Goal: Task Accomplishment & Management: Use online tool/utility

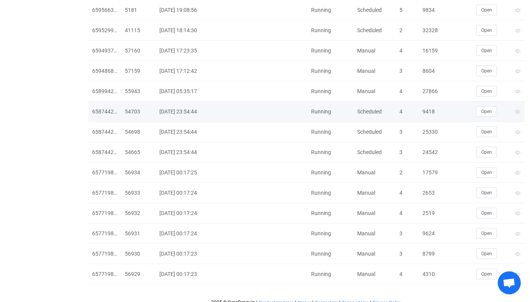
scroll to position [1773, 0]
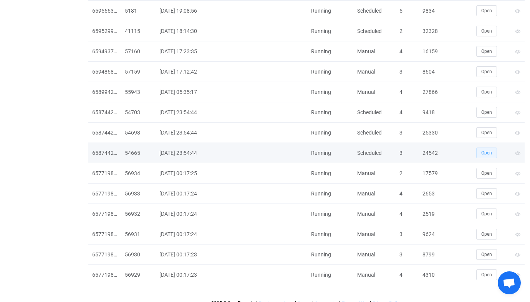
click at [495, 150] on button "Open" at bounding box center [486, 153] width 21 height 11
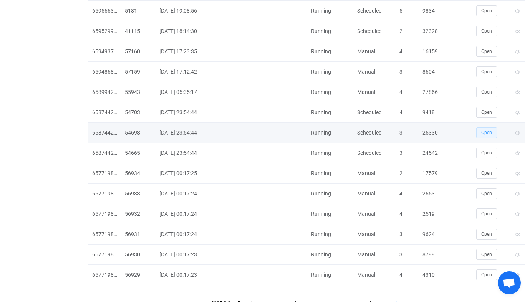
click at [488, 136] on button "Open" at bounding box center [486, 132] width 21 height 11
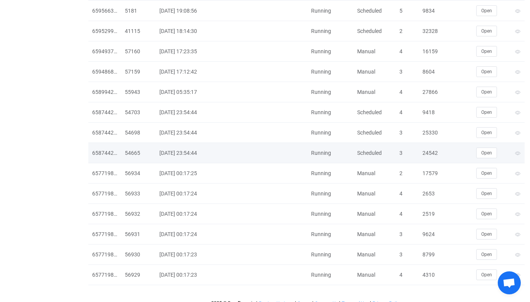
click at [424, 153] on div "24542" at bounding box center [431, 153] width 27 height 9
copy div "24542"
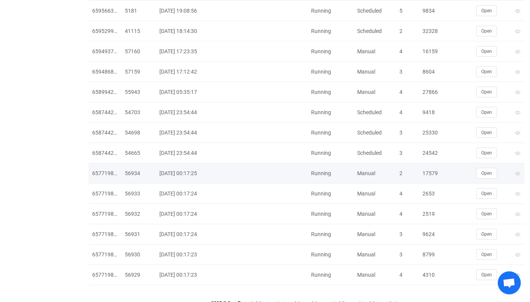
click at [428, 171] on div "17579" at bounding box center [431, 173] width 27 height 9
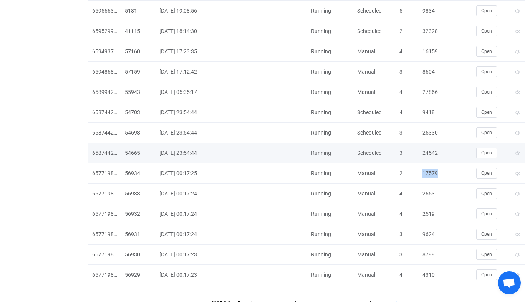
click at [429, 156] on div "24542" at bounding box center [431, 153] width 27 height 9
copy div "24542"
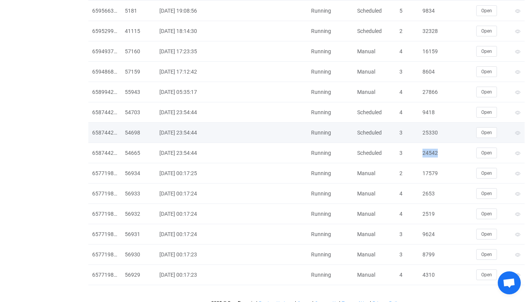
click at [425, 134] on div "25330" at bounding box center [431, 133] width 27 height 9
copy div "25330"
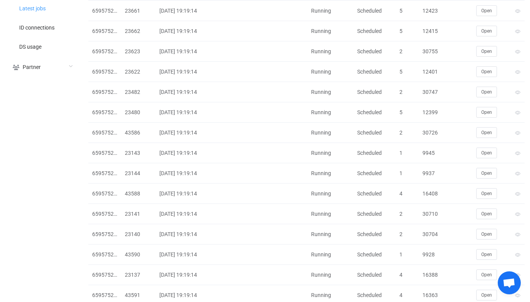
scroll to position [0, 0]
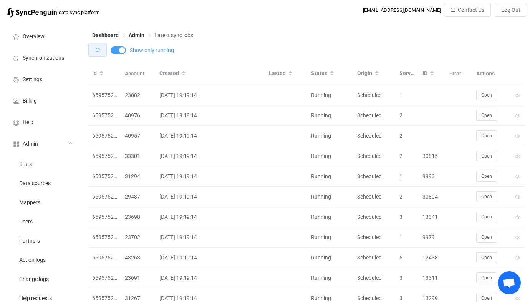
click at [91, 56] on button "button" at bounding box center [97, 50] width 18 height 14
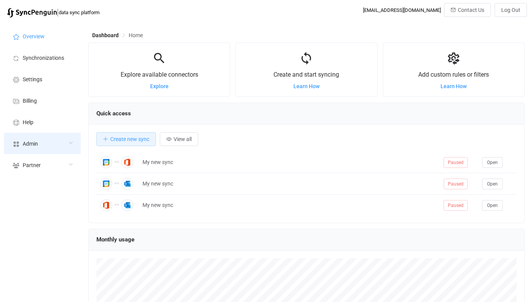
scroll to position [149, 436]
click at [27, 150] on div "Admin" at bounding box center [42, 143] width 77 height 21
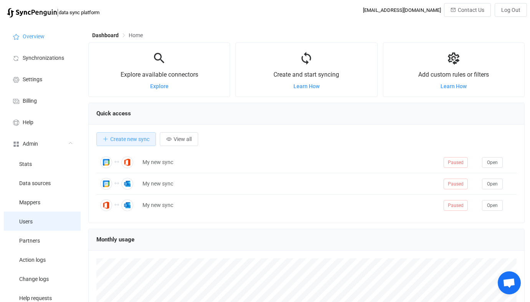
click at [32, 212] on li "Users" at bounding box center [42, 221] width 77 height 19
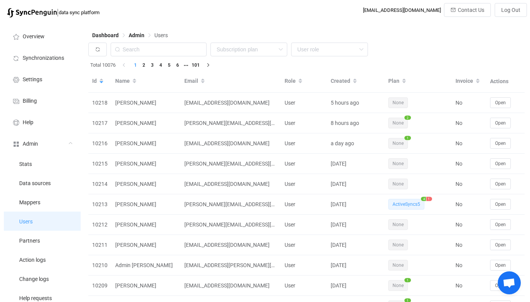
click at [32, 215] on li "Users" at bounding box center [42, 221] width 77 height 19
click at [154, 42] on div "Dashboard Admin Users" at bounding box center [306, 37] width 436 height 12
click at [167, 50] on input "text" at bounding box center [159, 50] width 96 height 14
paste input "patrick@landoleary.com"
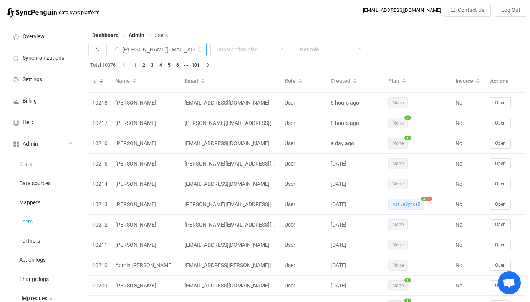
type input "patrick@landoleary.com"
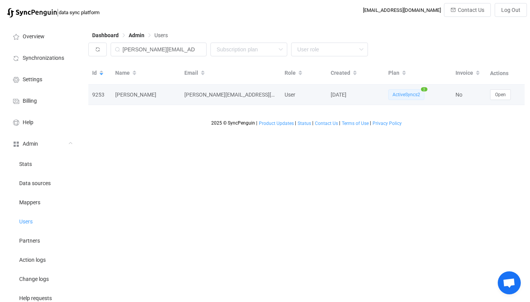
click at [487, 95] on div "Open" at bounding box center [505, 94] width 38 height 11
click at [493, 94] on button "Open" at bounding box center [500, 94] width 21 height 11
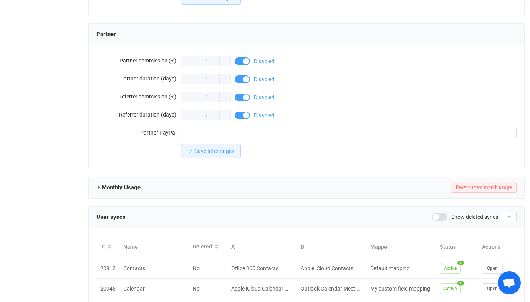
scroll to position [689, 0]
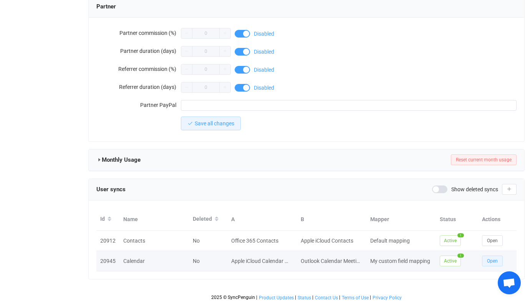
click at [491, 259] on span "Open" at bounding box center [492, 261] width 11 height 5
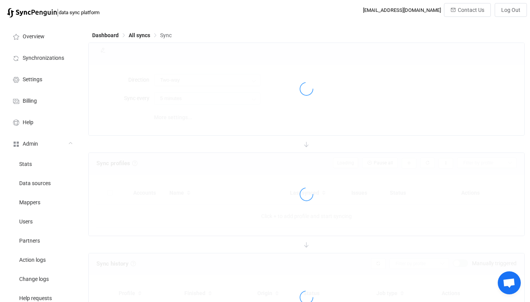
type input "10 minutes"
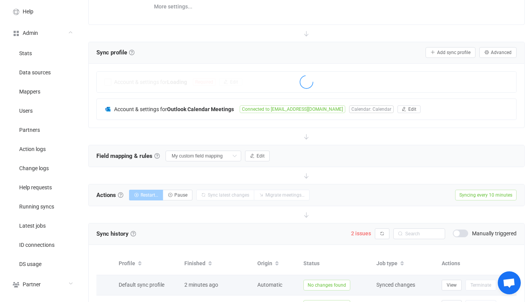
scroll to position [112, 0]
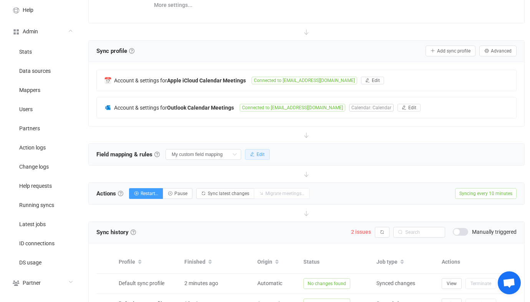
click at [245, 151] on button "Edit" at bounding box center [257, 154] width 25 height 11
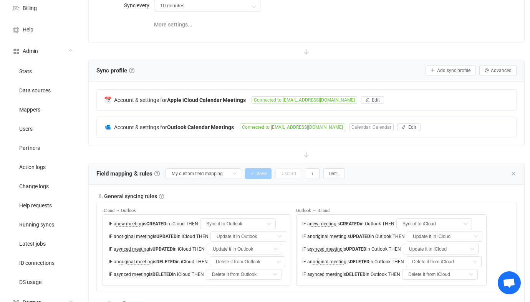
scroll to position [107, 0]
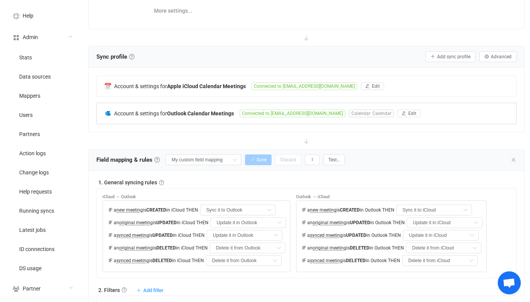
click at [279, 110] on span "Connected to poleary@connorsgroup.co" at bounding box center [292, 114] width 106 height 8
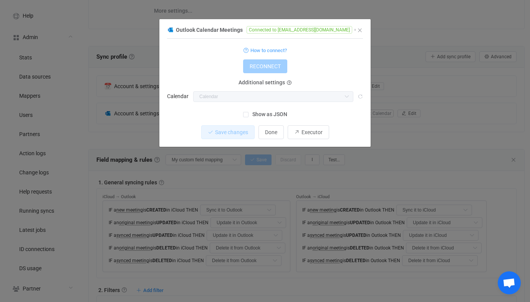
click at [334, 168] on div "Outlook Calendar Meetings Connected to poleary@connorsgroup.co 1 { { "connectio…" at bounding box center [265, 151] width 530 height 302
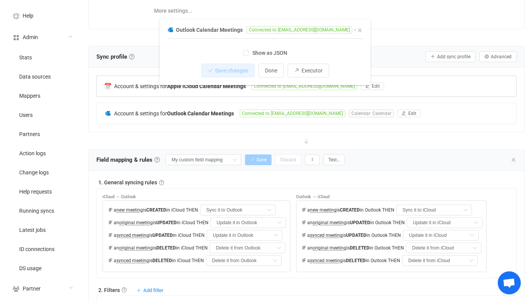
click at [262, 83] on span "Connected to olearypatrick@icloud.com" at bounding box center [304, 87] width 106 height 8
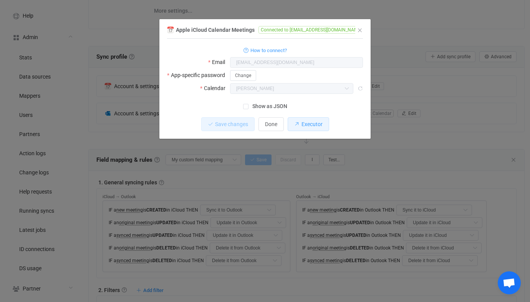
click at [307, 128] on button "Executor" at bounding box center [307, 124] width 41 height 14
click at [237, 165] on div "Apple iCloud Calendar Meetings Connected to olearypatrick@icloud.com 1 { { "use…" at bounding box center [265, 151] width 530 height 302
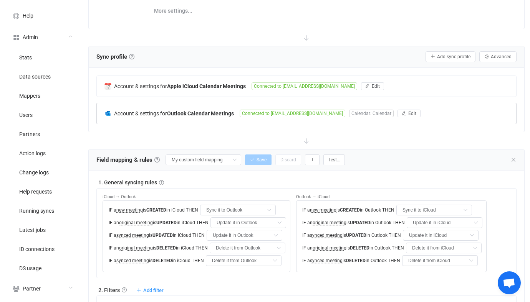
click at [253, 113] on span "Connected to poleary@connorsgroup.co" at bounding box center [292, 114] width 106 height 8
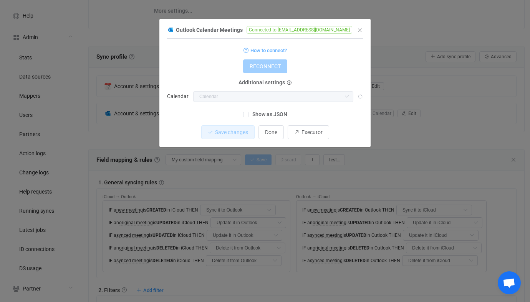
click at [254, 114] on span "Show as JSON" at bounding box center [267, 114] width 39 height 7
click at [248, 112] on input "Show as JSON" at bounding box center [248, 112] width 0 height 0
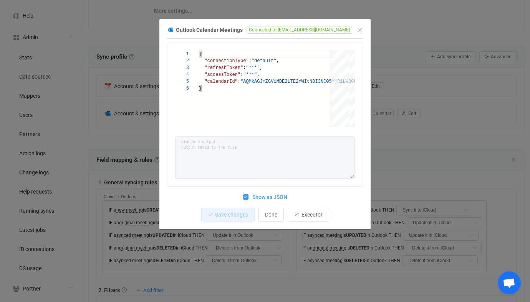
click at [260, 200] on span "Show as JSON" at bounding box center [267, 197] width 39 height 7
click at [248, 195] on input "Show as JSON" at bounding box center [248, 195] width 0 height 0
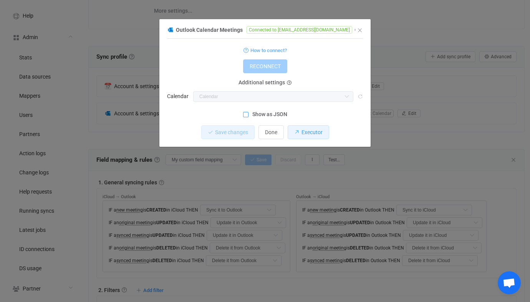
click at [304, 126] on button "Executor" at bounding box center [307, 133] width 41 height 14
click at [275, 186] on div "Outlook Calendar Meetings Connected to poleary@connorsgroup.co 1 { { "connectio…" at bounding box center [265, 151] width 530 height 302
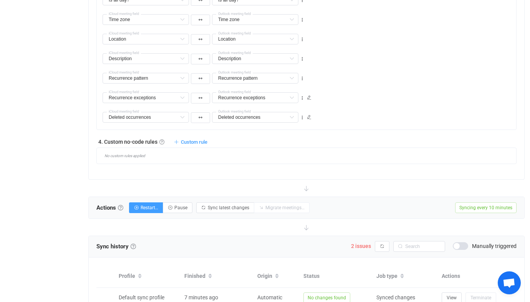
scroll to position [571, 0]
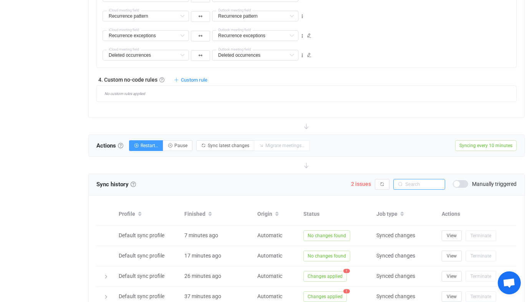
click at [406, 187] on input "text" at bounding box center [419, 184] width 52 height 11
type input "Stacey"
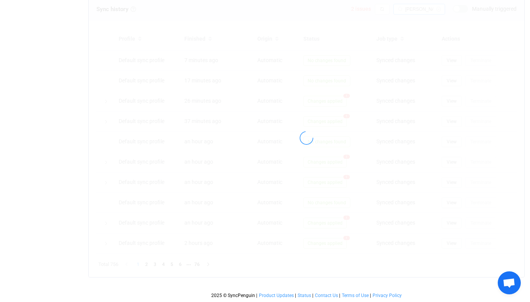
scroll to position [695, 0]
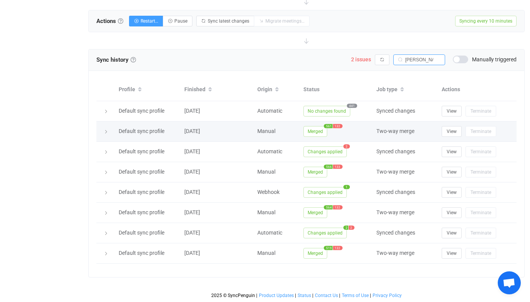
click at [317, 129] on span "Merged" at bounding box center [315, 131] width 24 height 11
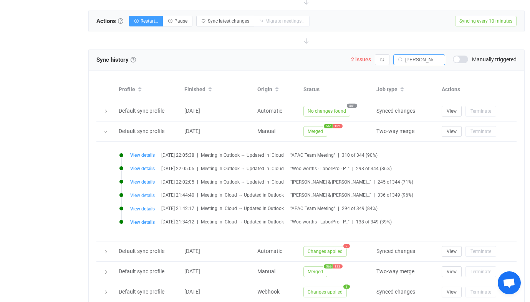
click at [141, 197] on span "View details" at bounding box center [142, 195] width 25 height 5
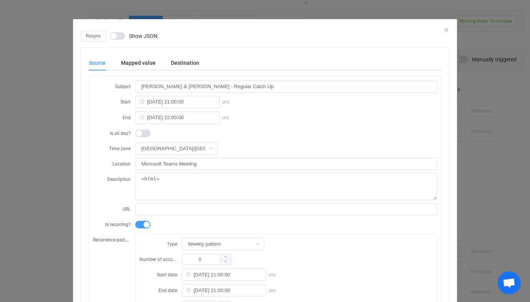
click at [68, 185] on div "Resync Show JSON Source Mapped value Destination Subject Stacey & Patrick - Reg…" at bounding box center [265, 151] width 530 height 302
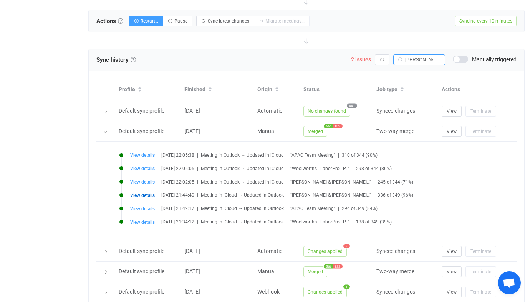
click at [147, 198] on li "View details | 2025-08-15 21:44:40 | Meeting in iCloud → Updated in Outlook | "…" at bounding box center [308, 199] width 378 height 13
click at [154, 196] on span "View details" at bounding box center [142, 195] width 25 height 5
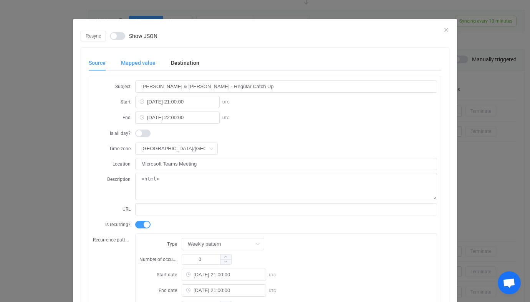
click at [141, 57] on div "Mapped value" at bounding box center [138, 62] width 50 height 15
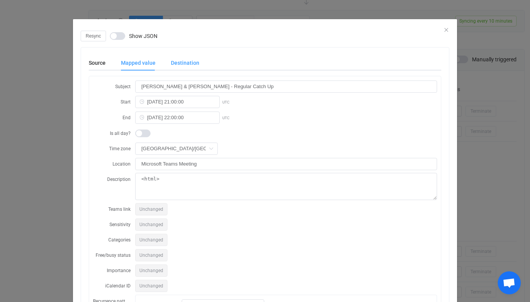
click at [191, 67] on div "Destination" at bounding box center [181, 62] width 36 height 15
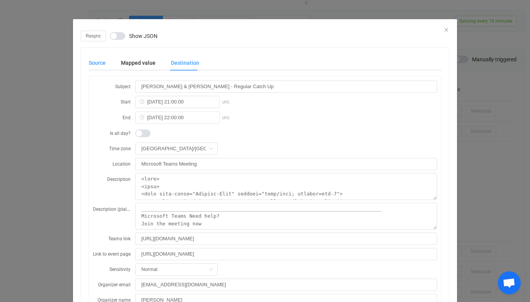
click at [97, 60] on div "Source" at bounding box center [101, 62] width 25 height 15
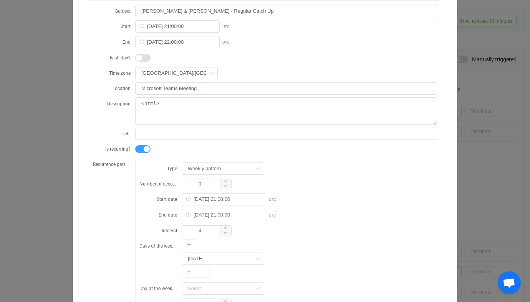
scroll to position [0, 0]
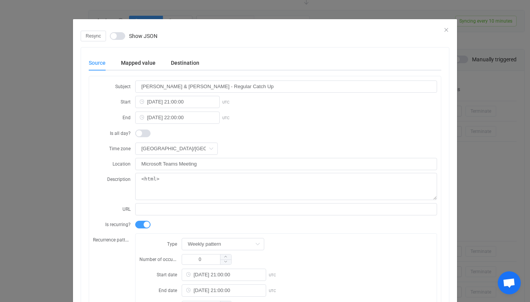
click at [30, 139] on div "Resync Show JSON Source Mapped value Destination Subject Stacey & Patrick - Reg…" at bounding box center [265, 151] width 530 height 302
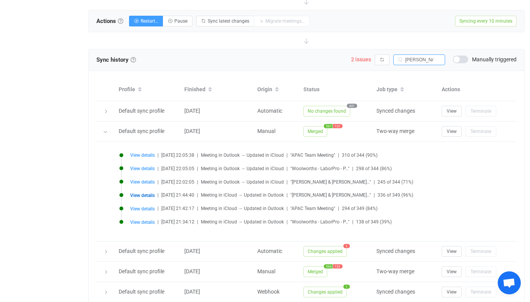
click at [144, 197] on span "View details" at bounding box center [142, 195] width 25 height 5
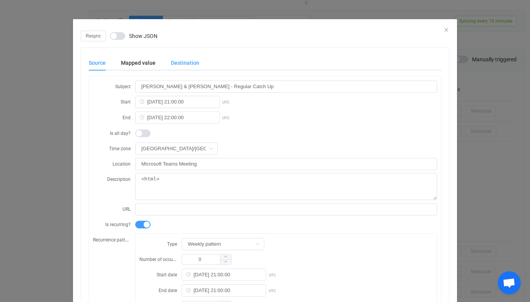
click at [182, 66] on div "Destination" at bounding box center [181, 62] width 36 height 15
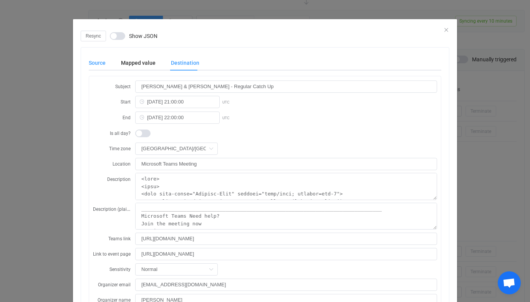
click at [94, 64] on div "Source" at bounding box center [101, 62] width 25 height 15
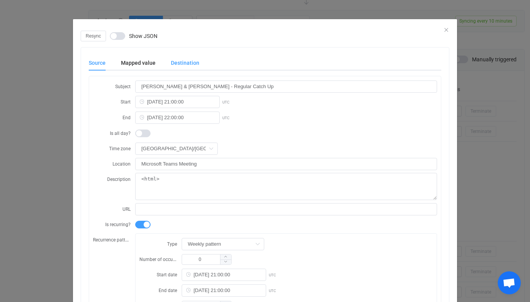
click at [188, 58] on div "Destination" at bounding box center [181, 62] width 36 height 15
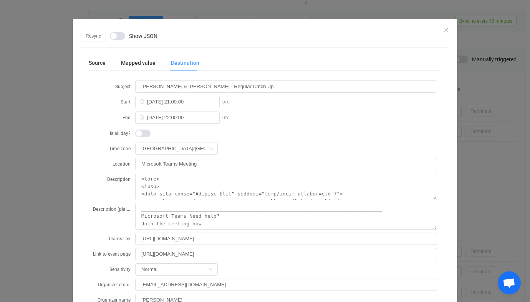
drag, startPoint x: 56, startPoint y: 133, endPoint x: 61, endPoint y: 128, distance: 7.3
click at [56, 133] on div "Resync Show JSON Source Mapped value Destination Subject Stacey & Patrick - Reg…" at bounding box center [265, 151] width 530 height 302
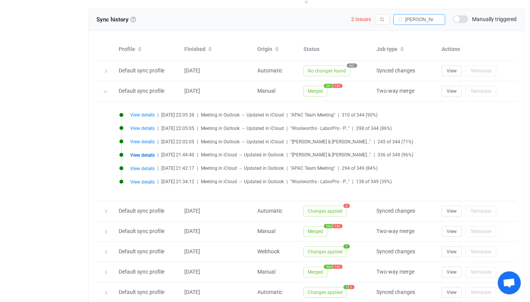
scroll to position [795, 0]
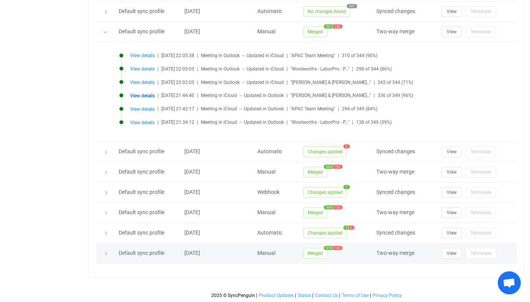
click at [320, 256] on span "Merged" at bounding box center [315, 253] width 24 height 11
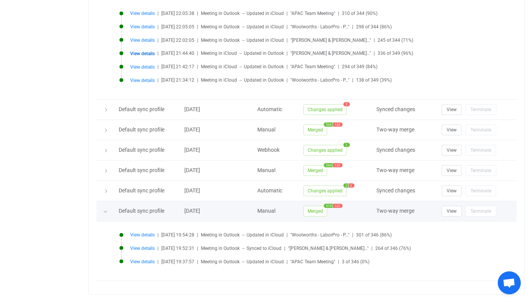
scroll to position [855, 0]
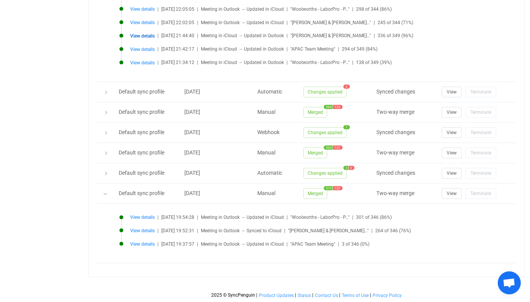
click at [141, 226] on li "View details | 2025-08-12 19:54:28 | Meeting in Outlook → Updated in iCloud | "…" at bounding box center [308, 222] width 378 height 13
click at [145, 229] on span "View details" at bounding box center [142, 230] width 25 height 5
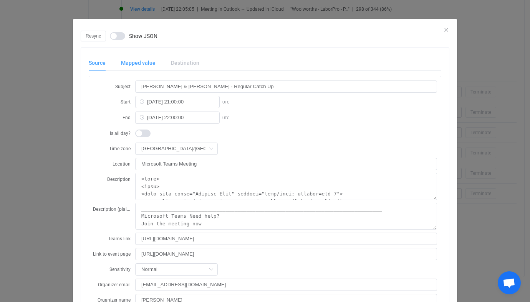
click at [0, 0] on div "Mapped value" at bounding box center [0, 0] width 0 height 0
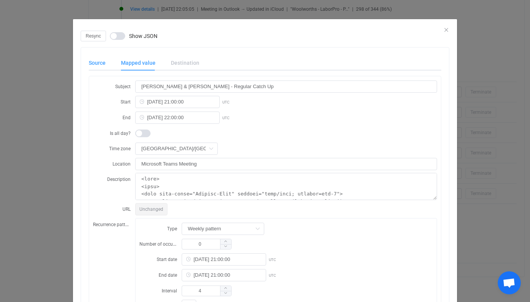
click at [0, 0] on div "Source" at bounding box center [0, 0] width 0 height 0
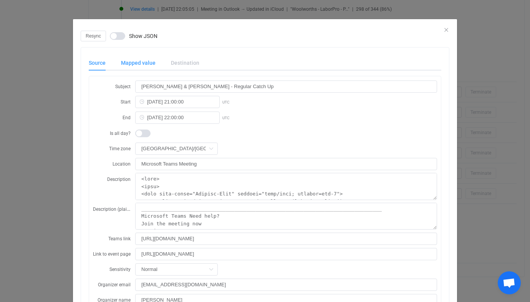
click at [0, 0] on div "Mapped value" at bounding box center [0, 0] width 0 height 0
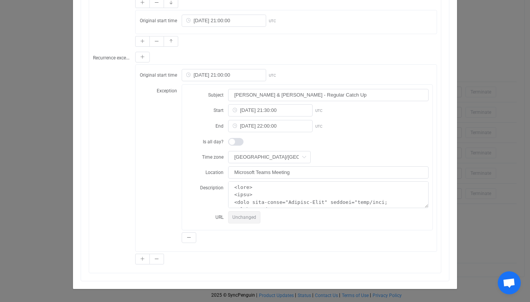
scroll to position [462, 0]
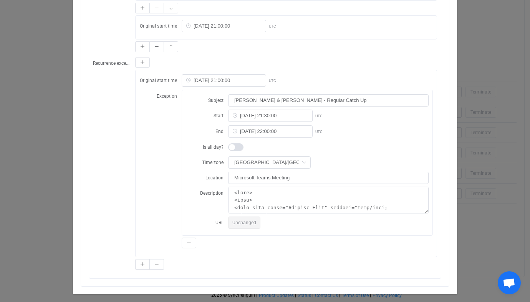
click at [66, 184] on div "Resync Show JSON Source Mapped value Destination Subject Stacey & Patrick - Reg…" at bounding box center [265, 151] width 530 height 302
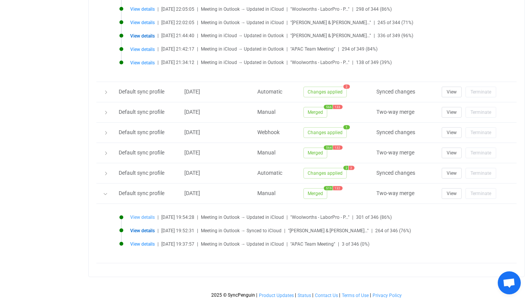
click at [141, 218] on span "View details" at bounding box center [142, 217] width 25 height 5
type input "Woolworths - LaborPro - Proactive Next Steps"
type input "2025-07-16 21:00:00"
type input "2025-07-16 21:30:00"
type textarea "<html> <head> <meta http-equiv="Content-Type" content="text/html; charset=utf-8…"
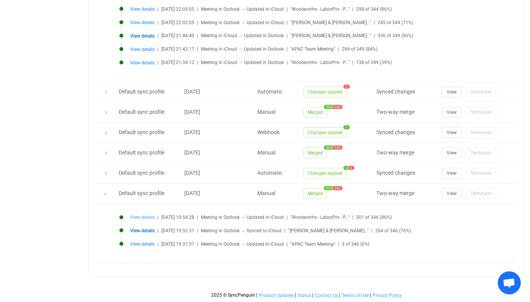
type textarea "Hi All, Setting a time to discuss how we proactively get ahead of the 2 open Wo…"
type input "https://teams.microsoft.com/l/meetup-join/19%3ameeting_Mjc2OTgzMTMtNmI5NC00YjUx…"
type input "https://outlook.office365.com/owa/?itemid=AQMkAGJmZGViMDE2LTE2YWItNDI3NC05YjRiL…"
type input "Tentative"
type input "Not responded"
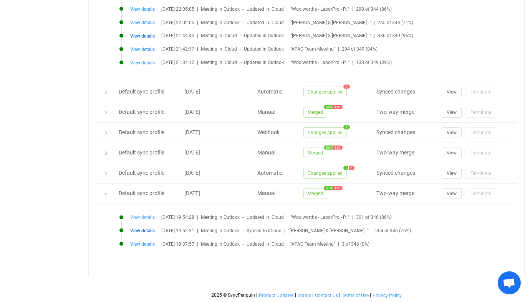
type input "jhursey@connorsllc.com"
type input "040000008200E00074C5B7101A82E00800000000706B55753AF6DB0100000000000000001000000…"
type input "AQMkAGJmZGViMDE2LTE2YWItNDI3NC05YjRiLWQ0MWYyMDJjZjUyOABGAAADBs9Iu-4rHk2xw-MeeW3…"
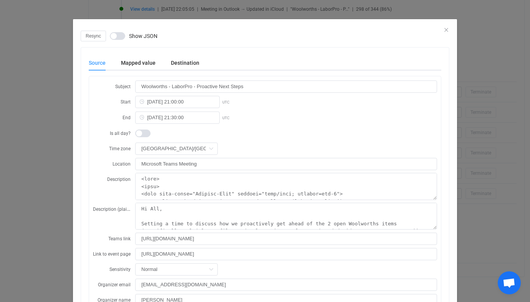
click at [50, 201] on div "Resync Show JSON Source Mapped value Destination Subject Woolworths - LaborPro …" at bounding box center [265, 151] width 530 height 302
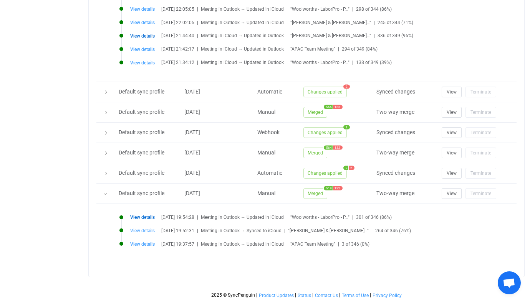
click at [144, 233] on span "View details" at bounding box center [142, 230] width 25 height 5
type input "Stacey & Patrick - Regular Catch Up"
type input "2025-06-18 21:00:00"
type input "2025-06-18 22:00:00"
type textarea "<html> <head> <meta http-equiv="Content-Type" content="text/html; charset=utf-8…"
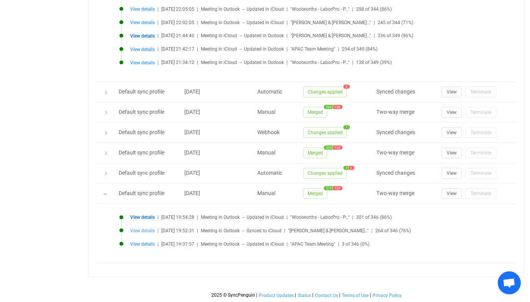
type textarea "_______________________________________________________________________________…"
type input "https://teams.microsoft.com/l/meetup-join/19%3ameeting_OTBjZWIxN2YtODlmNy00OWIw…"
type input "https://outlook.office365.com/owa/?itemid=AQMkAGJmZGViMDE2LTE2YWItNDI3NC05YjRiL…"
type input "Busy"
type input "Accepted"
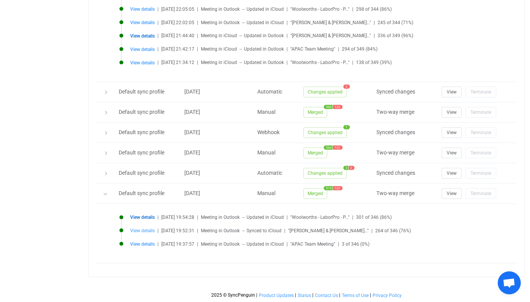
type input "poleary@connorsllc.com"
type input "040000008200E00074C5B7101A82E0080000000080AB0334A9CFDB0100000000000000001000000…"
type input "AQMkAGJmZGViMDE2LTE2YWItNDI3NC05YjRiLWQ0MWYyMDJjZjUyOABGAAADBs9Iu-4rHk2xw-MeeW3…"
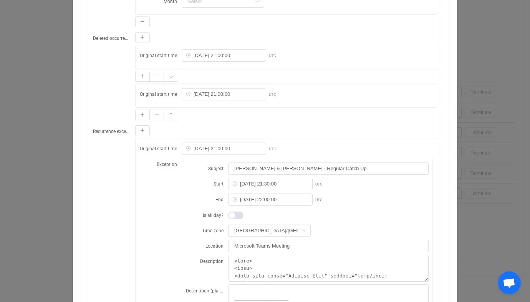
scroll to position [723, 0]
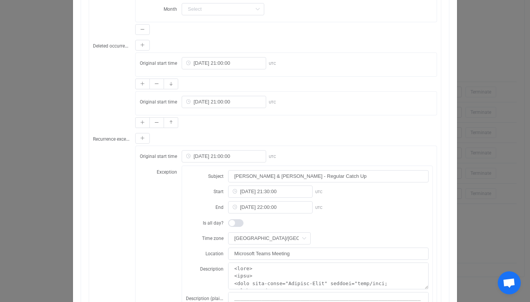
click at [51, 138] on div "Resync Show JSON Source Mapped value Destination Subject Stacey & Patrick - Reg…" at bounding box center [265, 151] width 530 height 302
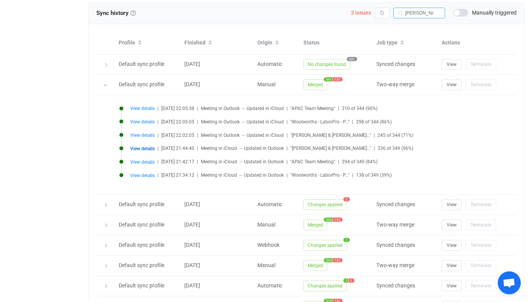
scroll to position [630, 0]
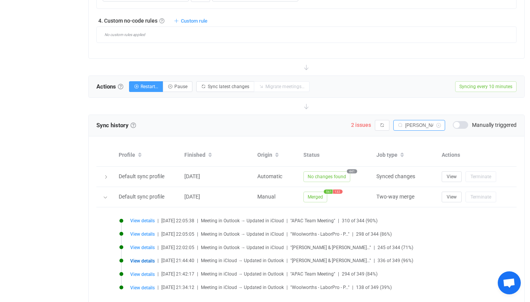
click at [419, 126] on input "Stacey" at bounding box center [419, 125] width 52 height 11
paste input "Touchbase: Eagan/O'Lear"
type input "Touchbase: Eagan/O'Leary"
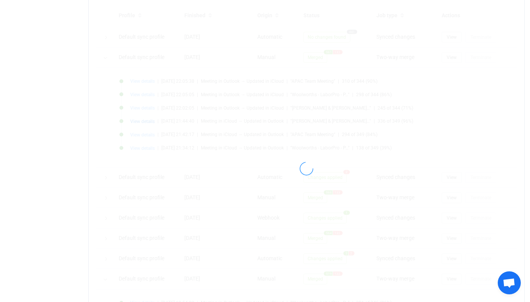
scroll to position [803, 0]
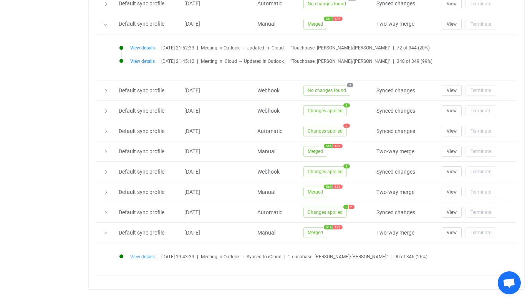
click at [137, 258] on span "View details" at bounding box center [142, 256] width 25 height 5
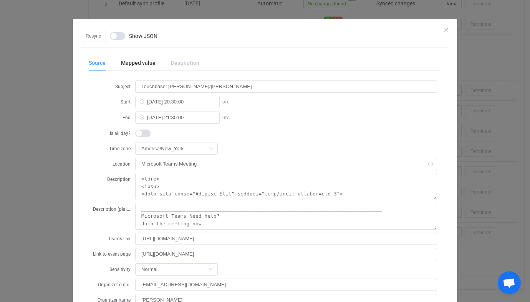
type textarea "<html> <head> <meta http-equiv="Content-Type" content="text/html; charset=utf-8…"
type textarea "_______________________________________________________________________________…"
type textarea "<html> <head> <meta http-equiv="Content-Type" content="text/html; charset=utf-8…"
type textarea "_______________________________________________________________________________…"
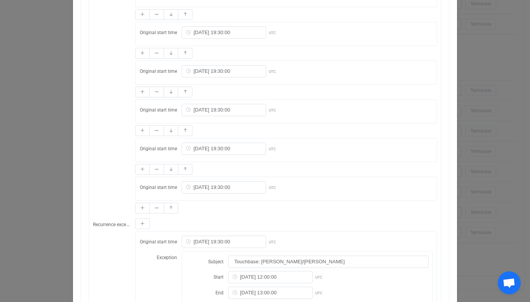
scroll to position [861, 0]
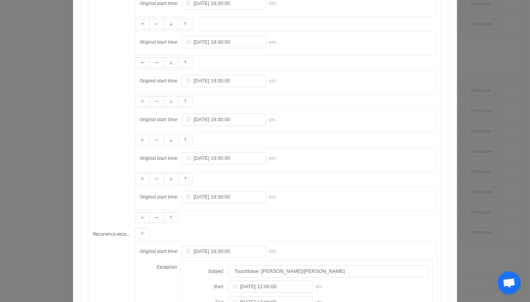
click at [493, 109] on div "Resync Show JSON Source Mapped value Destination Subject Touchbase: Eagan/O'Lea…" at bounding box center [265, 151] width 530 height 302
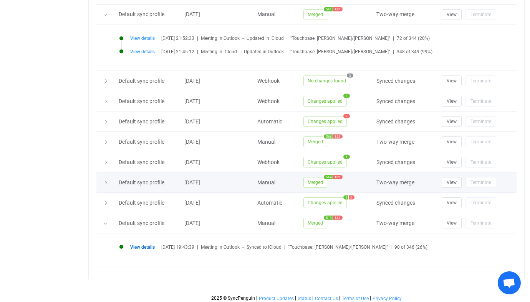
scroll to position [816, 0]
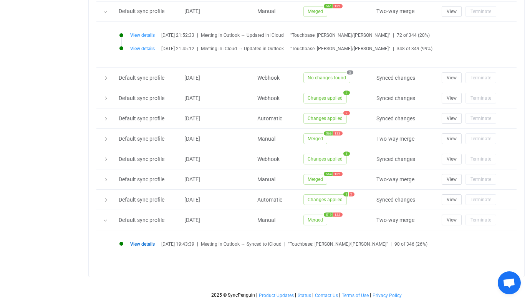
click at [150, 243] on span "View details" at bounding box center [142, 244] width 25 height 5
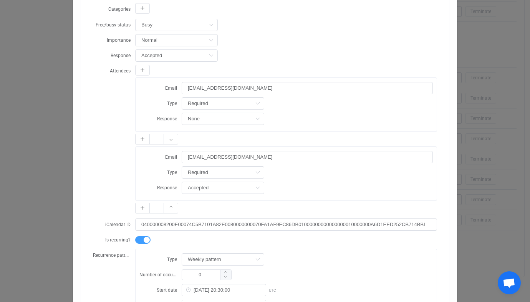
scroll to position [297, 0]
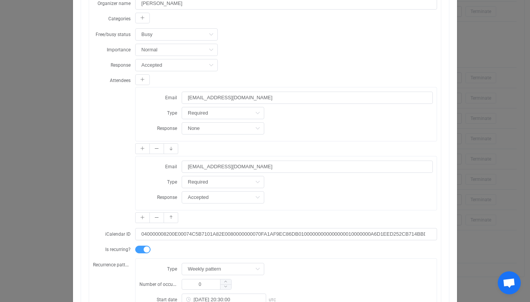
click at [70, 164] on div "Resync Show JSON Source Mapped value Destination Subject Touchbase: Eagan/O'Lea…" at bounding box center [265, 151] width 530 height 302
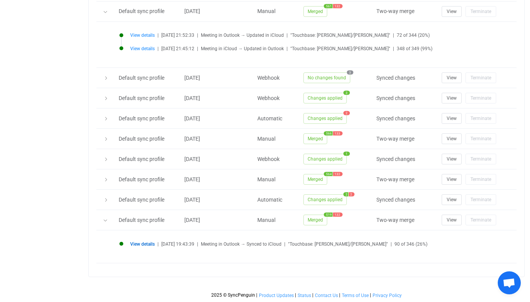
click at [137, 244] on span "View details" at bounding box center [142, 244] width 25 height 5
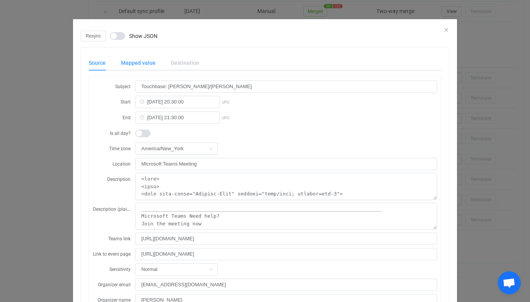
click at [153, 60] on div "Mapped value" at bounding box center [138, 62] width 50 height 15
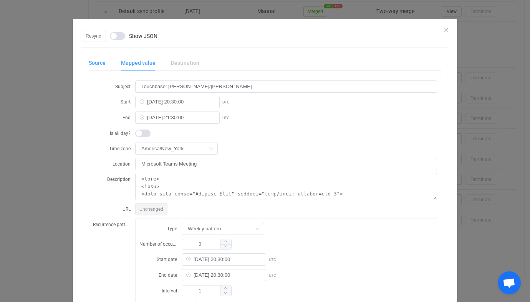
click at [0, 0] on div "Source" at bounding box center [0, 0] width 0 height 0
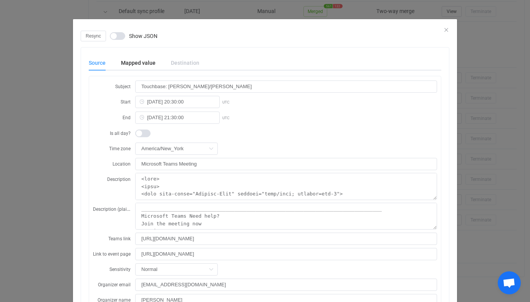
click at [56, 121] on div "Resync Show JSON Source Mapped value Destination Subject Touchbase: Eagan/O'Lea…" at bounding box center [265, 151] width 530 height 302
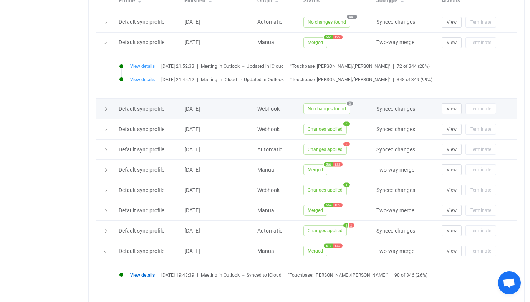
scroll to position [655, 0]
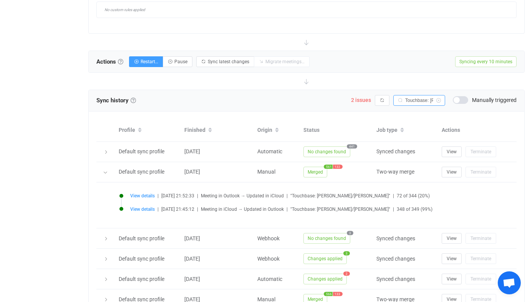
click at [427, 102] on input "Touchbase: Eagan/O'Leary" at bounding box center [419, 100] width 52 height 11
paste input ""lunch""
type input ""lunch""
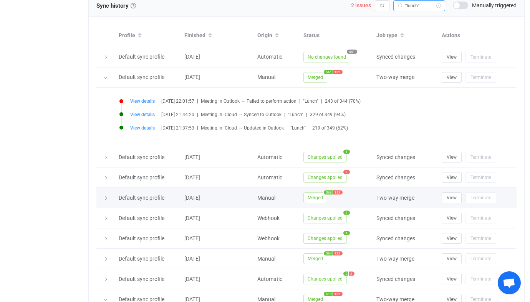
scroll to position [829, 0]
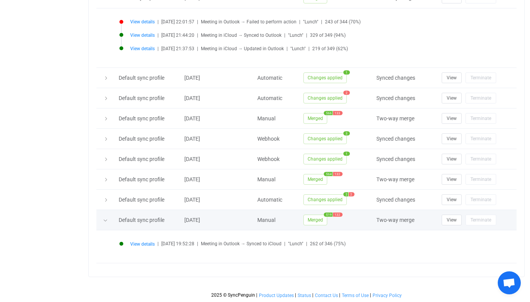
click at [109, 220] on div at bounding box center [105, 220] width 18 height 8
click at [105, 220] on icon at bounding box center [105, 220] width 5 height 5
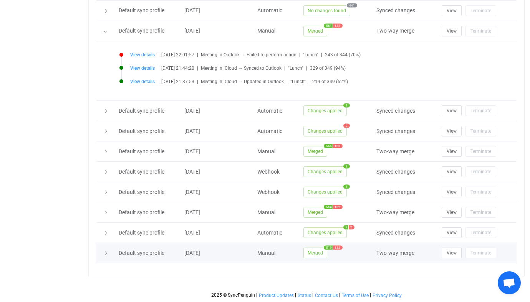
click at [101, 253] on div at bounding box center [105, 253] width 11 height 8
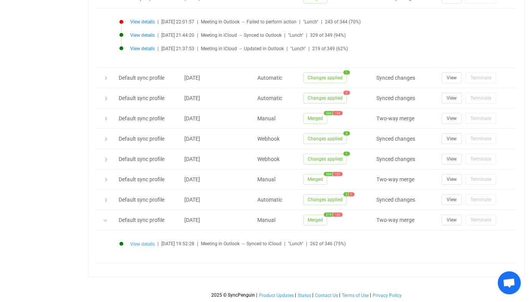
click at [132, 242] on span "View details" at bounding box center [142, 244] width 25 height 5
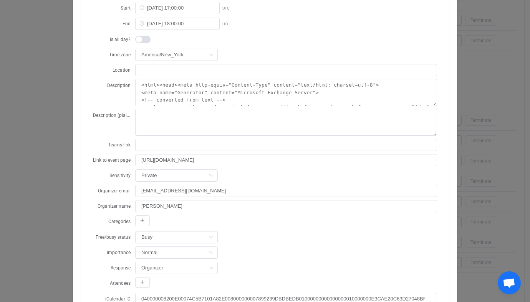
scroll to position [0, 0]
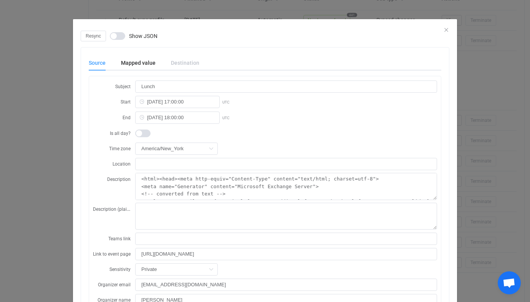
click at [36, 186] on div "Resync Show JSON Source Mapped value Destination Subject Lunch Start 2025-01-13…" at bounding box center [265, 151] width 530 height 302
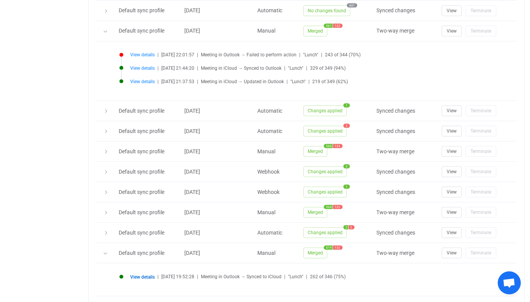
scroll to position [829, 0]
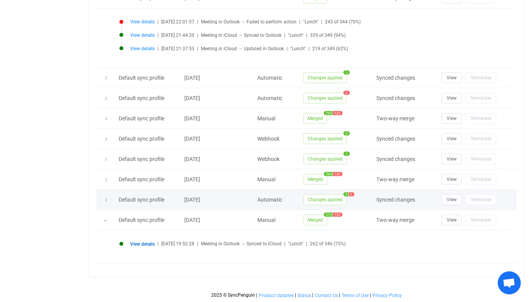
click at [320, 198] on span "Changes applied" at bounding box center [324, 200] width 43 height 11
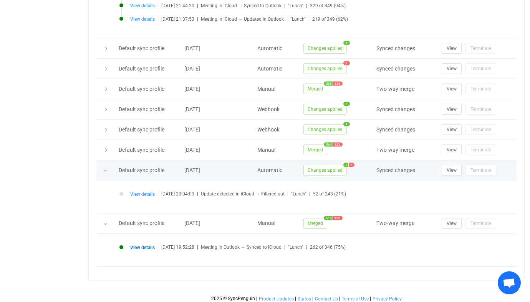
scroll to position [859, 0]
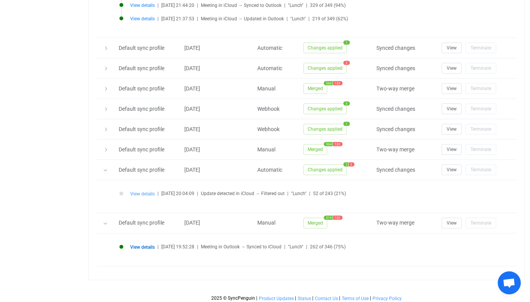
click at [147, 193] on span "View details" at bounding box center [142, 194] width 25 height 5
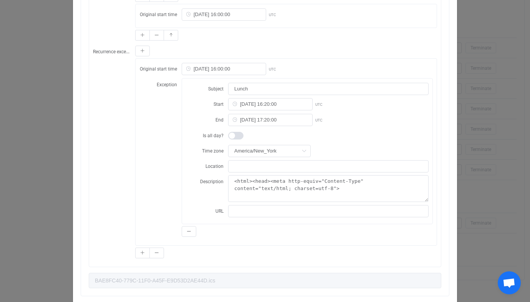
scroll to position [612, 0]
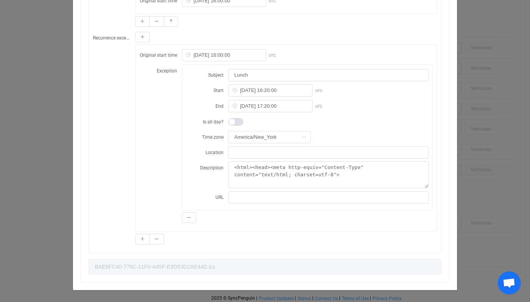
click at [471, 159] on div "Resync Show JSON Source Mapped value Destination Subject Lunch Start 2025-01-13…" at bounding box center [265, 151] width 530 height 302
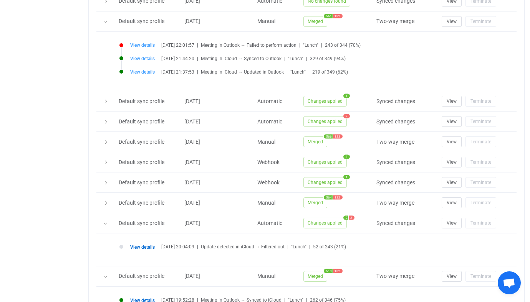
scroll to position [807, 0]
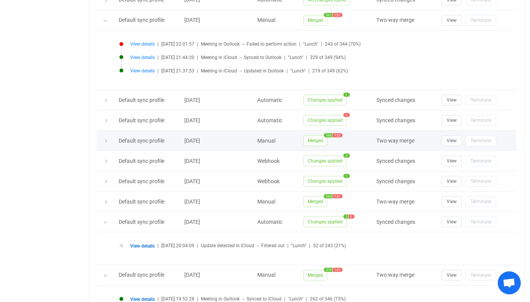
click at [313, 145] on span "Merged" at bounding box center [315, 140] width 24 height 11
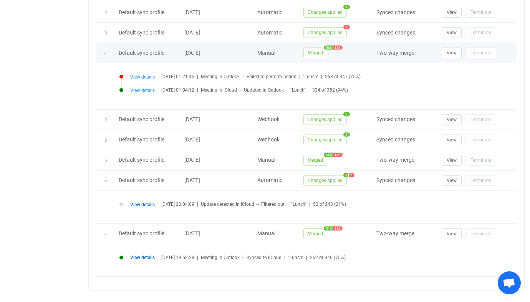
scroll to position [895, 0]
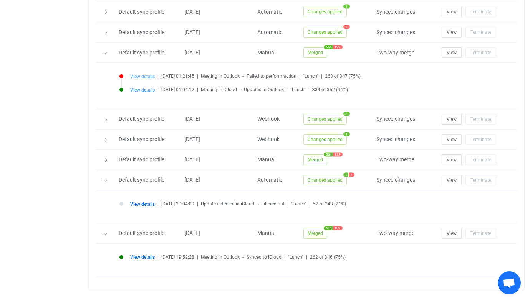
click at [140, 76] on span "View details" at bounding box center [142, 76] width 25 height 5
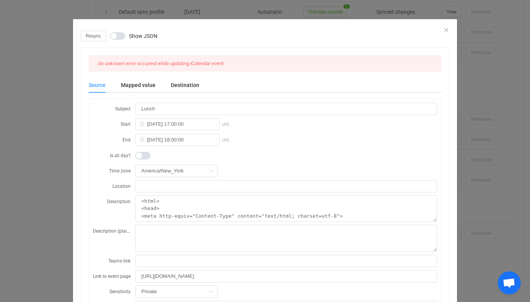
click at [494, 106] on div "Resync Show JSON An unknown error occurred while updating iCalendar event Sourc…" at bounding box center [265, 151] width 530 height 302
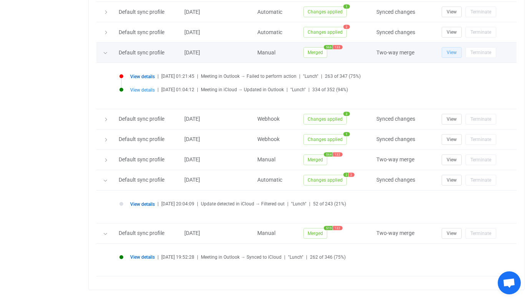
click at [446, 51] on span "View" at bounding box center [451, 52] width 10 height 5
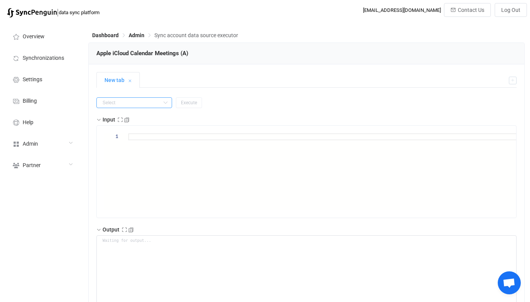
click at [140, 100] on input "text" at bounding box center [134, 102] width 76 height 11
click at [134, 148] on li "getAll" at bounding box center [129, 148] width 65 height 13
type input "getAll"
click at [178, 100] on button "Execute" at bounding box center [189, 102] width 26 height 11
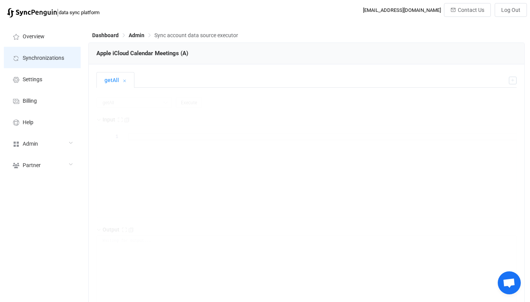
type textarea "{ "nextSync": "HwoQEgwAAIqfCDXevQAAAAAYARgAIhUIgI6R3tmF6IJaEPjxtMu2u/jUjgEoAEgA…"
type textarea "Unable to parse meeting Unable to parse meeting Unable to parse meeting Unable …"
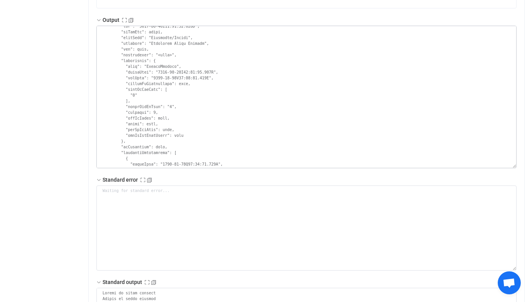
scroll to position [63511, 0]
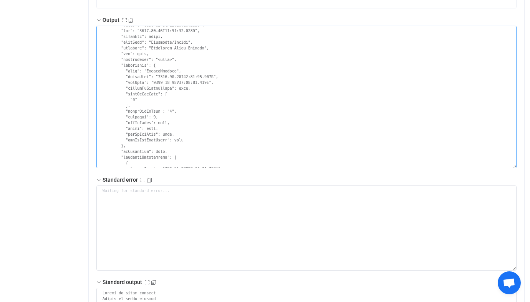
click at [147, 91] on textarea at bounding box center [306, 97] width 420 height 143
click at [139, 92] on textarea at bounding box center [306, 97] width 420 height 143
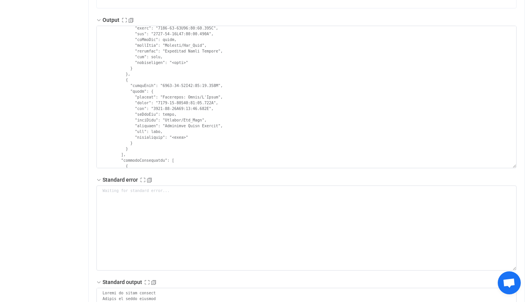
scroll to position [67780, 0]
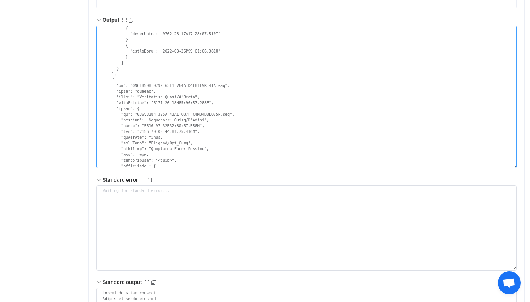
click at [153, 96] on textarea at bounding box center [306, 97] width 420 height 143
drag, startPoint x: 153, startPoint y: 96, endPoint x: 187, endPoint y: 96, distance: 34.2
click at [187, 96] on textarea at bounding box center [306, 97] width 420 height 143
click at [147, 97] on textarea at bounding box center [306, 97] width 420 height 143
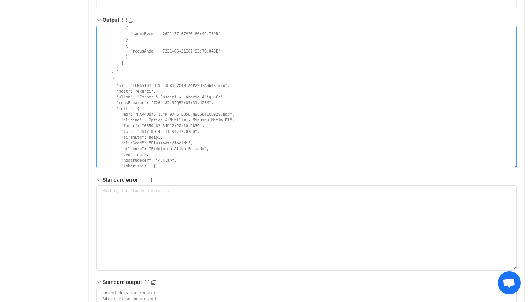
drag, startPoint x: 147, startPoint y: 97, endPoint x: 218, endPoint y: 98, distance: 71.0
click at [218, 98] on textarea at bounding box center [306, 97] width 420 height 143
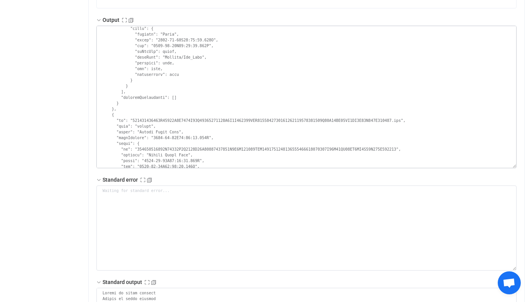
scroll to position [38710, 0]
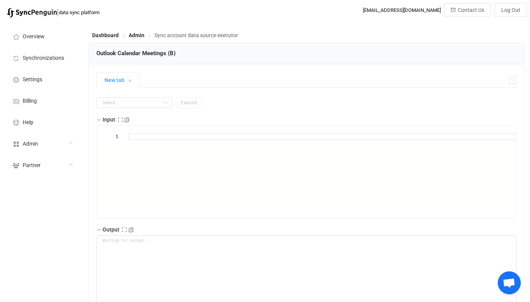
click at [129, 106] on input "text" at bounding box center [134, 102] width 76 height 11
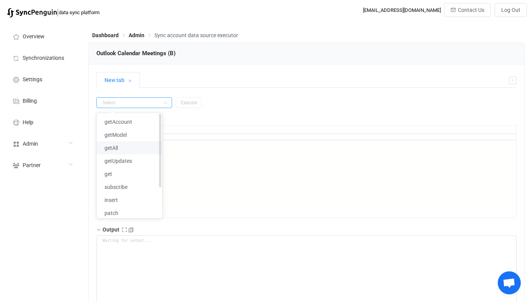
click at [123, 145] on li "getAll" at bounding box center [129, 148] width 65 height 13
type input "getAll"
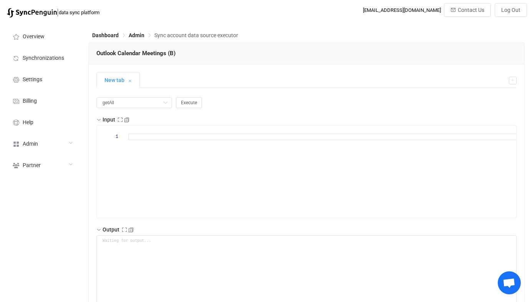
click at [180, 106] on button "Execute" at bounding box center [189, 102] width 26 height 11
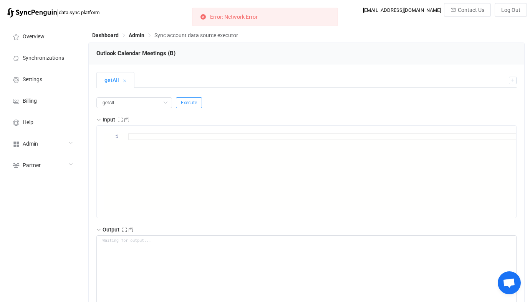
click at [185, 101] on span "Execute" at bounding box center [189, 102] width 16 height 5
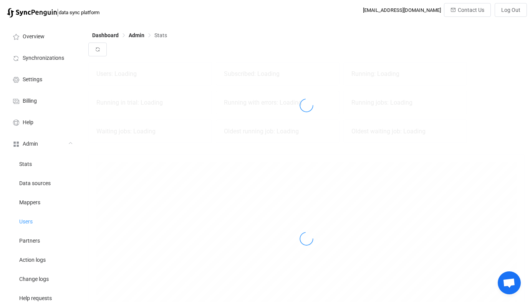
scroll to position [170, 436]
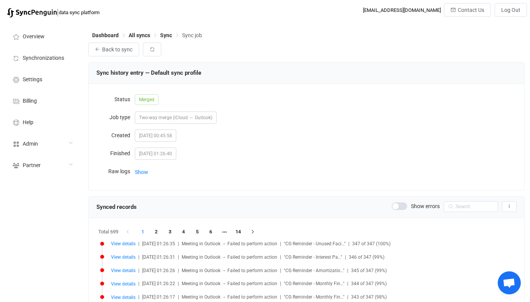
click at [155, 185] on div "Sync history entry — Default sync profile Status Merged Job type Two-way merge …" at bounding box center [306, 126] width 436 height 128
click at [142, 171] on span "Show" at bounding box center [141, 172] width 13 height 15
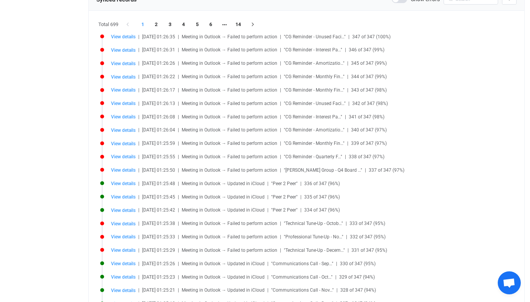
scroll to position [302, 0]
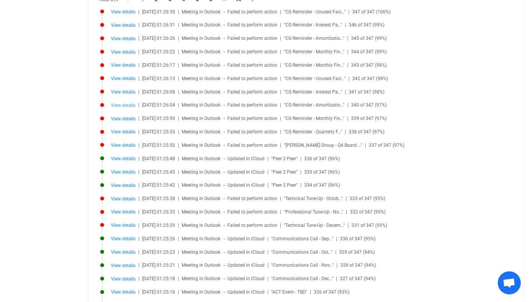
click at [128, 107] on span "View details" at bounding box center [123, 105] width 25 height 5
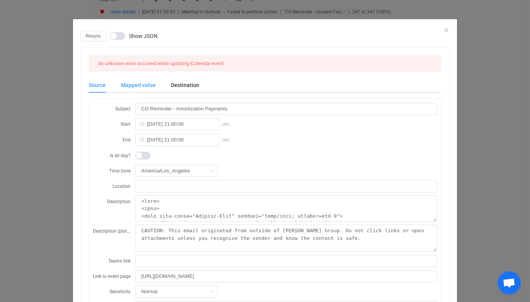
click at [146, 79] on div "Mapped value" at bounding box center [138, 85] width 50 height 15
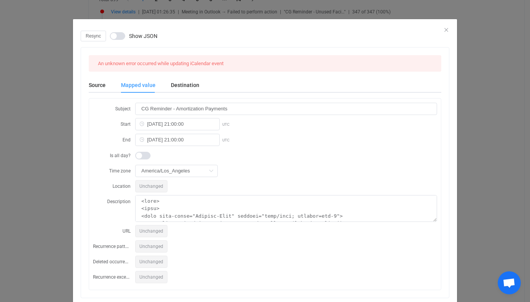
click at [203, 84] on div "Source Mapped value Destination" at bounding box center [265, 85] width 352 height 15
click at [192, 84] on div "Destination" at bounding box center [181, 85] width 36 height 15
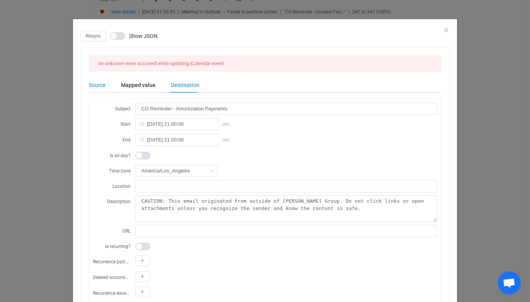
click at [104, 81] on div "Source" at bounding box center [101, 85] width 25 height 15
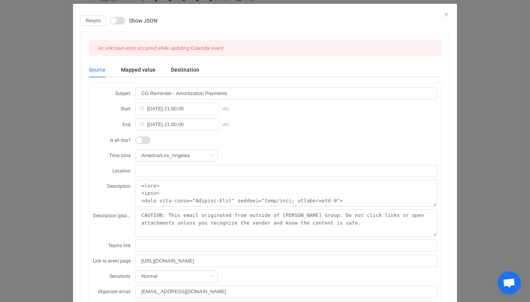
scroll to position [0, 0]
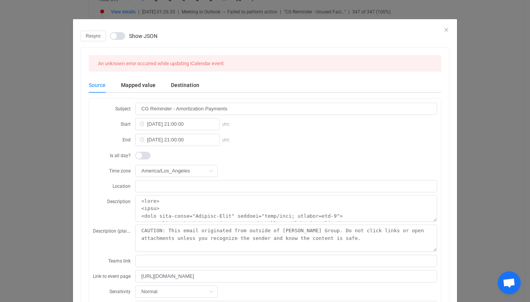
click at [61, 157] on div "Resync Show JSON An unknown error occurred while updating iCalendar event Sourc…" at bounding box center [265, 151] width 530 height 302
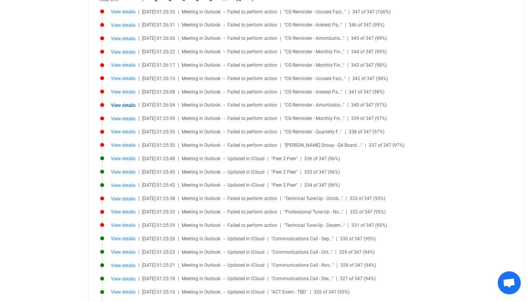
click at [130, 107] on span "View details" at bounding box center [123, 105] width 25 height 5
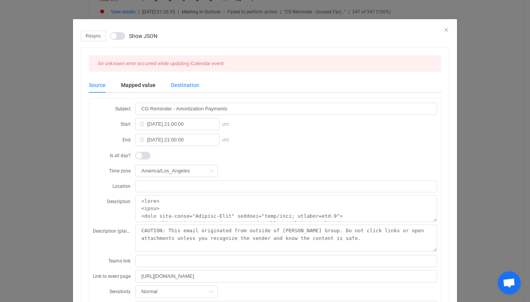
click at [181, 86] on div "Destination" at bounding box center [181, 85] width 36 height 15
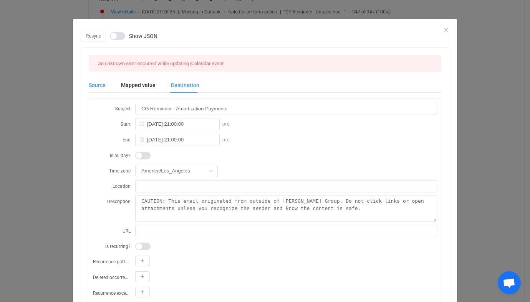
click at [103, 82] on div "Source" at bounding box center [101, 85] width 25 height 15
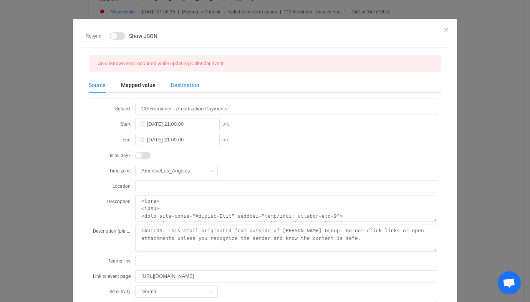
click at [191, 78] on div "Destination" at bounding box center [181, 85] width 36 height 15
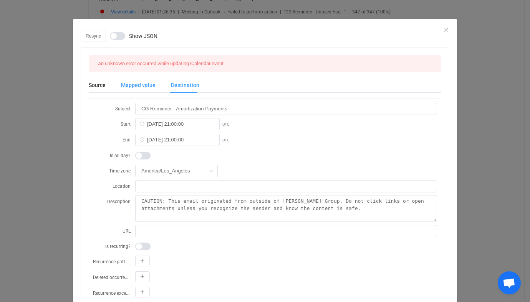
click at [154, 82] on div "Mapped value" at bounding box center [138, 85] width 50 height 15
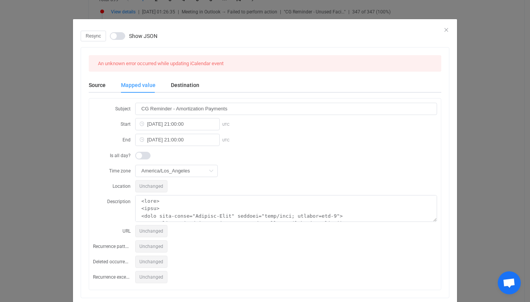
click at [56, 135] on div "Resync Show JSON An unknown error occurred while updating iCalendar event Sourc…" at bounding box center [265, 151] width 530 height 302
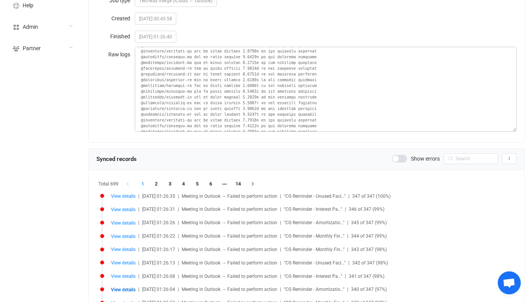
scroll to position [5221, 0]
click at [517, 53] on div "Status Merged Job type Two-way merge (iCloud ↔ Outlook) Created 2025-08-13 00:4…" at bounding box center [306, 54] width 435 height 175
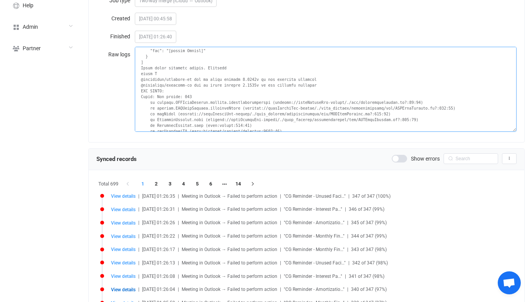
scroll to position [116059, 0]
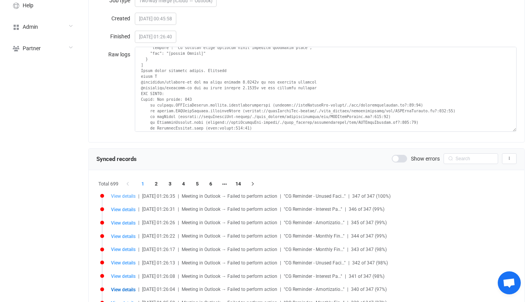
click at [127, 196] on span "View details" at bounding box center [123, 196] width 25 height 5
type input "CG Reminder - Unused Facility Fee Payment"
type input "2025-12-31 22:00:00"
type input "https://outlook.office365.com/owa/?itemid=AQMkAGJmZGViMDE2LTE2YWItNDI3NC05YjRiL…"
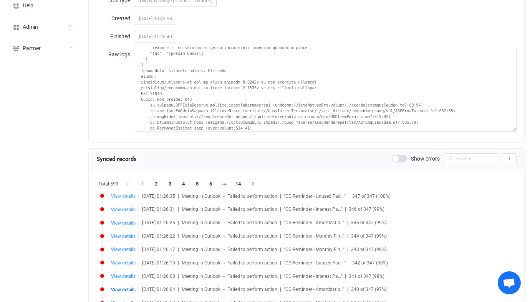
type input "040000008200E00074C5B7101A82E00800000000C086D8CC3148D90100000000000000001000000…"
type input "AQMkAGJmZGViMDE2LTE2YWItNDI3NC05YjRiLWQ0MWYyMDJjZjUyOABGAAADBs9Iu-4rHk2xw-MeeW3…"
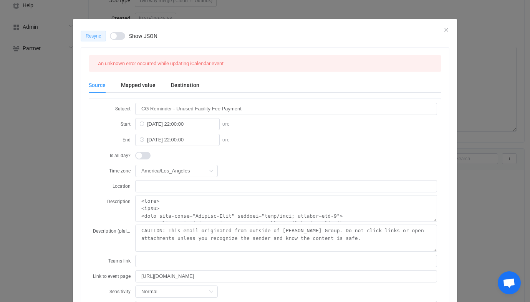
click at [98, 34] on span "Resync" at bounding box center [93, 35] width 15 height 5
click at [58, 117] on div "Queued Show JSON An unknown error occurred while updating iCalendar event Sourc…" at bounding box center [265, 151] width 530 height 302
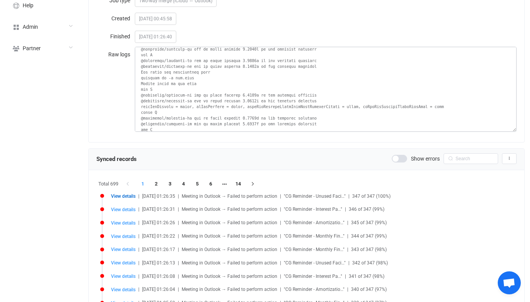
scroll to position [114749, 0]
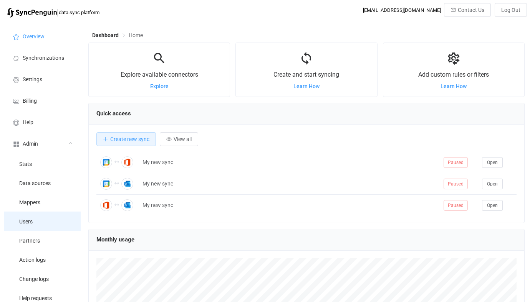
scroll to position [149, 436]
click at [38, 220] on li "Users" at bounding box center [42, 221] width 77 height 19
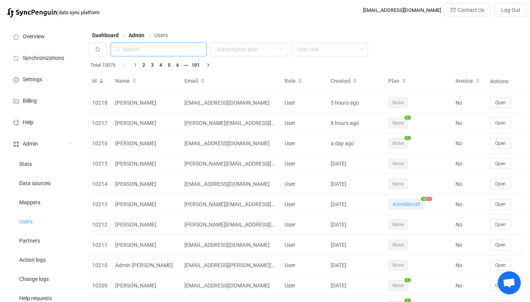
click at [159, 45] on input "text" at bounding box center [159, 50] width 96 height 14
paste input "[PERSON_NAME][EMAIL_ADDRESS][DOMAIN_NAME]"
type input "[PERSON_NAME][EMAIL_ADDRESS][DOMAIN_NAME]"
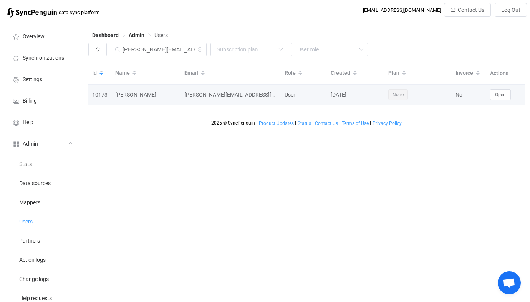
click at [487, 89] on td "Open" at bounding box center [505, 95] width 38 height 20
click at [494, 94] on button "Open" at bounding box center [500, 94] width 21 height 11
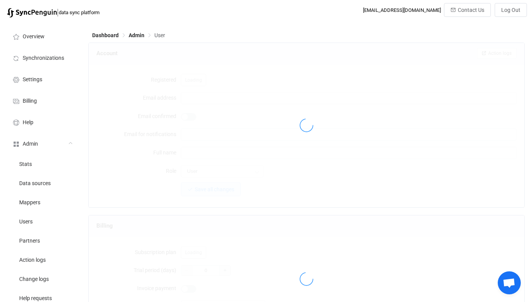
type input "[PERSON_NAME][EMAIL_ADDRESS][DOMAIN_NAME]"
type input "[PERSON_NAME]"
type input "14"
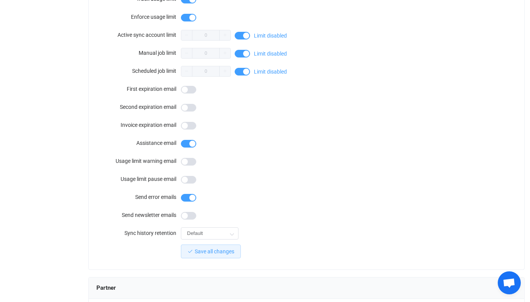
scroll to position [669, 0]
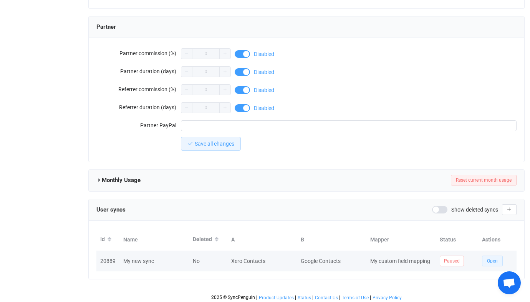
click at [491, 261] on span "Open" at bounding box center [492, 261] width 11 height 5
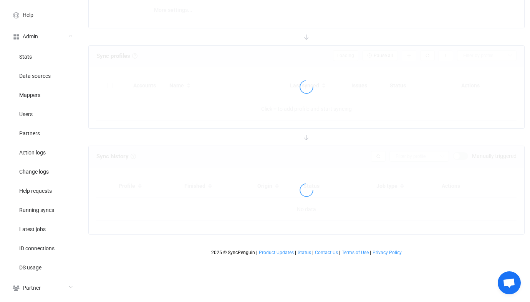
type input "Xero → Google"
type input "10 minutes"
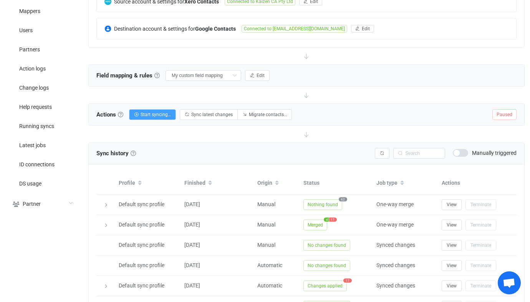
scroll to position [264, 0]
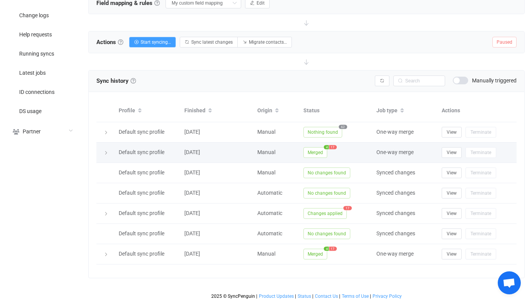
click at [317, 152] on span "Merged" at bounding box center [315, 152] width 24 height 11
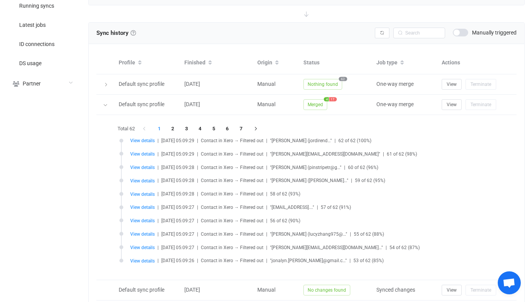
scroll to position [314, 0]
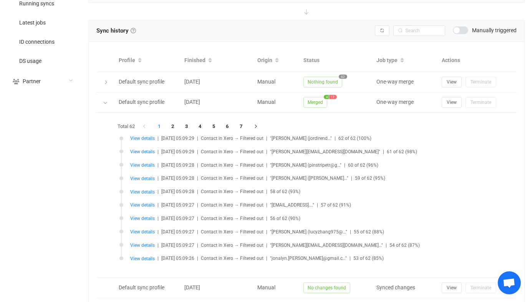
click at [244, 125] on li "7" at bounding box center [241, 126] width 14 height 11
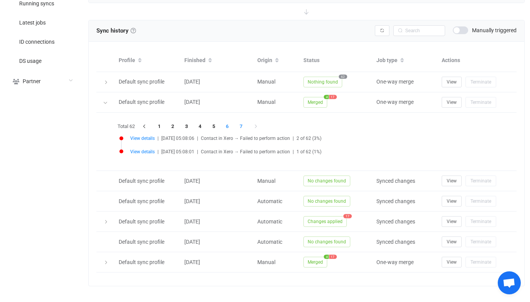
click at [230, 124] on li "6" at bounding box center [227, 126] width 14 height 11
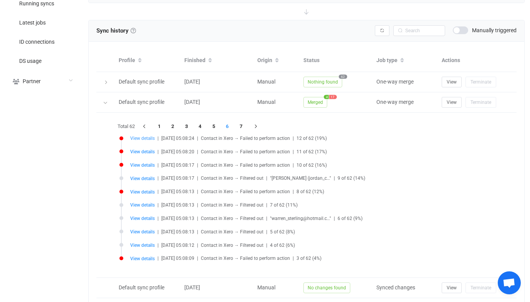
click at [149, 139] on span "View details" at bounding box center [142, 138] width 25 height 5
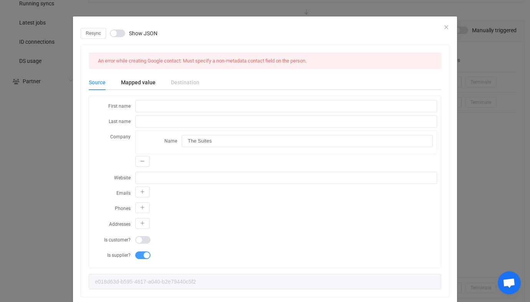
scroll to position [3, 0]
click at [56, 175] on div "Resync Show JSON An error while creating Google contact: Must specify a non-met…" at bounding box center [265, 151] width 530 height 302
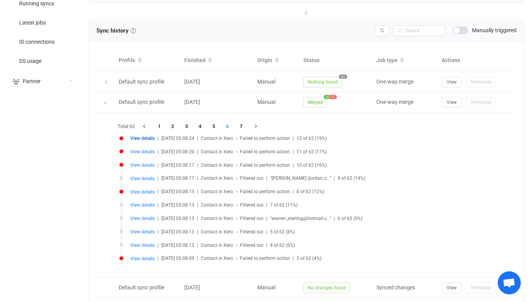
click at [231, 127] on li "6" at bounding box center [227, 126] width 14 height 11
click at [247, 127] on li "7" at bounding box center [241, 126] width 14 height 11
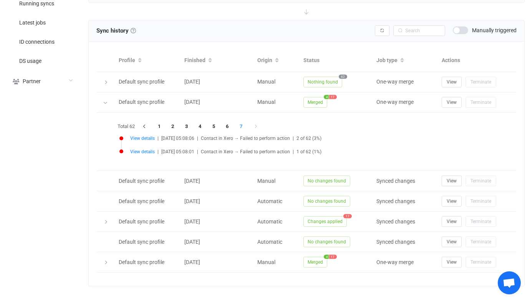
click at [143, 140] on li "View details | [DATE] 05:08:06 | Contact in Xero → Failed to perform action | 2…" at bounding box center [308, 143] width 378 height 13
click at [143, 139] on span "View details" at bounding box center [142, 138] width 25 height 5
type input "Exetel"
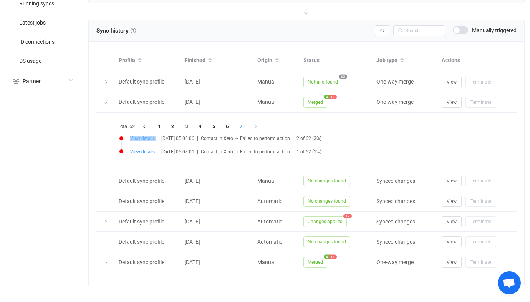
type input "6a6c43d2-70a3-4077-ab79-6835f8b913ed"
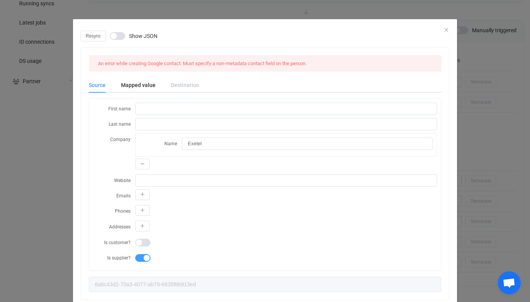
click at [61, 178] on div "Resync Show JSON An error while creating Google contact: Must specify a non-met…" at bounding box center [265, 151] width 530 height 302
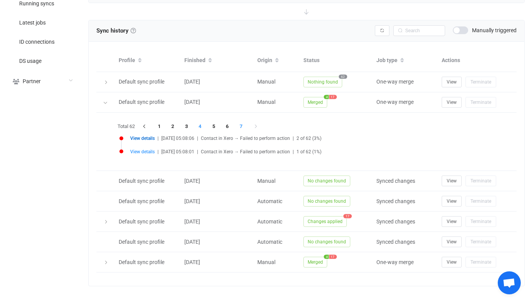
click at [199, 125] on li "4" at bounding box center [200, 126] width 14 height 11
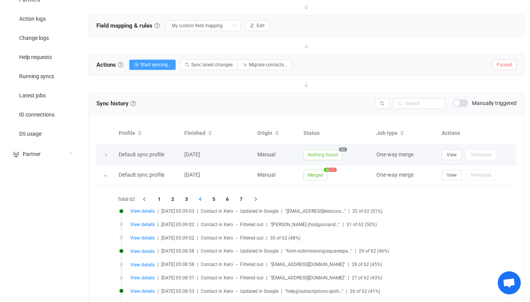
scroll to position [214, 0]
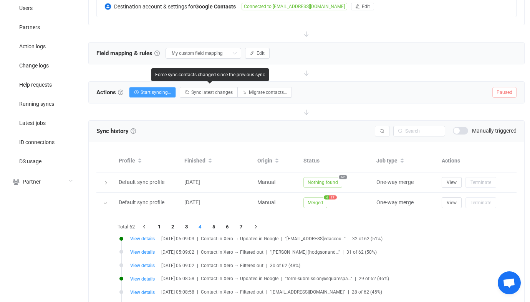
click at [263, 48] on div "Field mapping & rules Field mapping & rules By default, all contacts of the con…" at bounding box center [306, 53] width 435 height 21
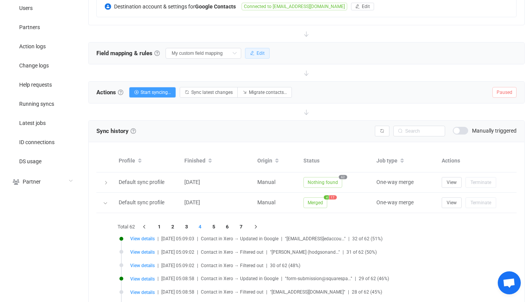
click at [261, 48] on button "Edit" at bounding box center [257, 53] width 25 height 11
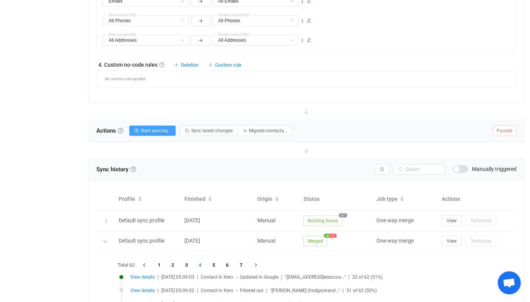
scroll to position [674, 0]
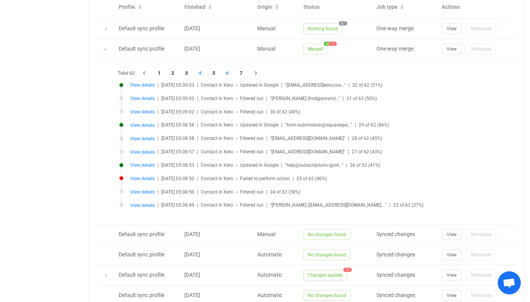
click at [231, 70] on li "6" at bounding box center [227, 73] width 14 height 11
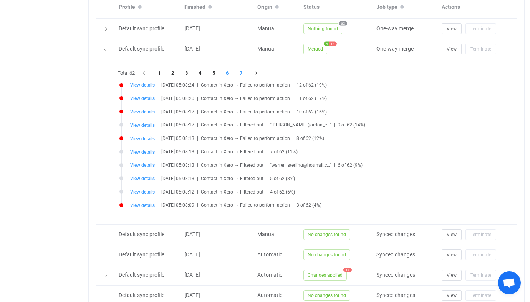
click at [243, 73] on li "7" at bounding box center [241, 73] width 14 height 11
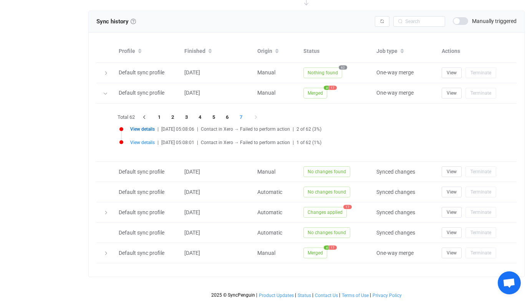
scroll to position [629, 0]
